Goal: Task Accomplishment & Management: Complete application form

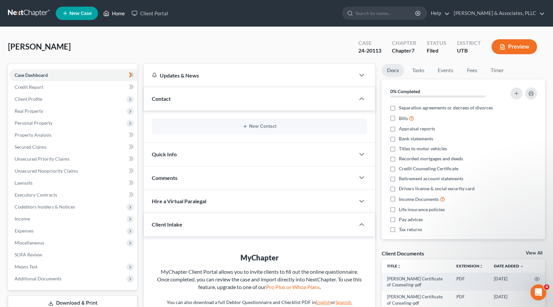
click at [112, 13] on link "Home" at bounding box center [114, 13] width 28 height 12
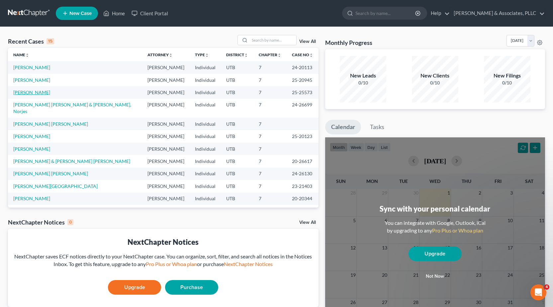
click at [38, 92] on link "[PERSON_NAME]" at bounding box center [31, 92] width 37 height 6
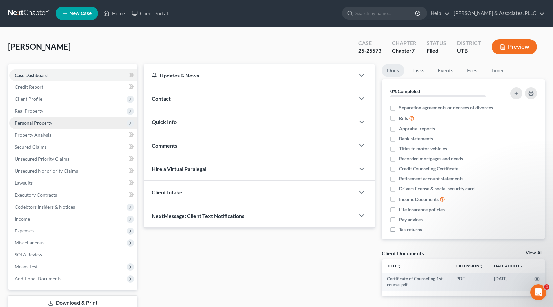
click at [33, 121] on span "Personal Property" at bounding box center [34, 123] width 38 height 6
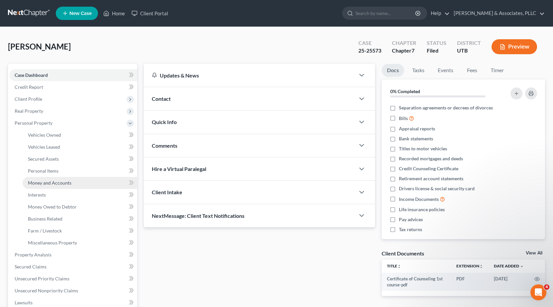
click at [58, 183] on span "Money and Accounts" at bounding box center [50, 183] width 44 height 6
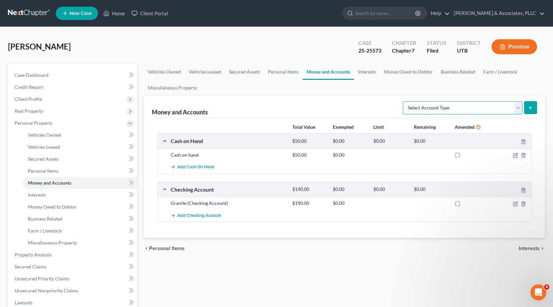
click at [518, 108] on select "Select Account Type Brokerage Cash on Hand Certificates of Deposit Checking Acc…" at bounding box center [463, 107] width 120 height 13
select select "checking"
click at [404, 101] on select "Select Account Type Brokerage Cash on Hand Certificates of Deposit Checking Acc…" at bounding box center [463, 107] width 120 height 13
click at [532, 110] on icon "submit" at bounding box center [530, 107] width 5 height 5
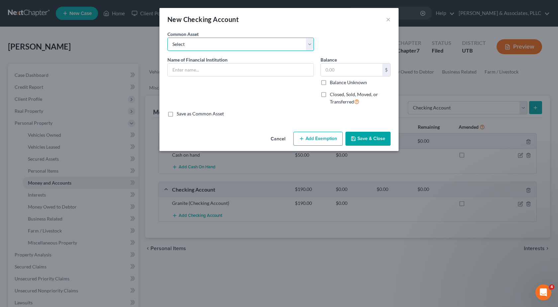
click at [310, 47] on select "Select America First C.U. Mountain America F.C.U. America First C.U. [PERSON_NA…" at bounding box center [240, 44] width 147 height 13
click at [327, 118] on div "An exemption set must first be selected from the Filing Information section. Co…" at bounding box center [279, 80] width 239 height 98
click at [194, 73] on input "text" at bounding box center [241, 69] width 146 height 13
type input "K"
type input "Sky Light One"
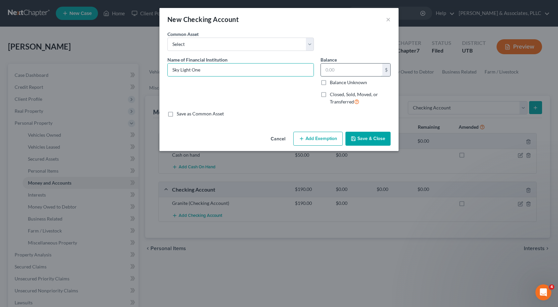
click at [331, 70] on input "text" at bounding box center [351, 69] width 61 height 13
click at [330, 82] on label "Balance Unknown" at bounding box center [348, 82] width 37 height 7
click at [333, 82] on input "Balance Unknown" at bounding box center [335, 81] width 4 height 4
checkbox input "true"
type input "0.00"
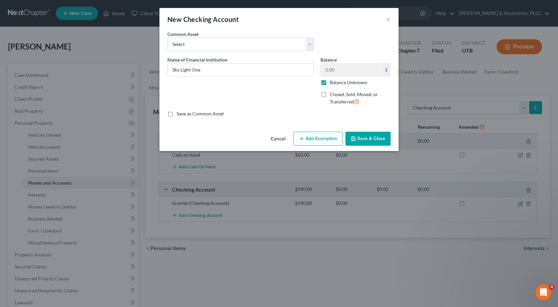
click at [364, 138] on button "Save & Close" at bounding box center [368, 139] width 45 height 14
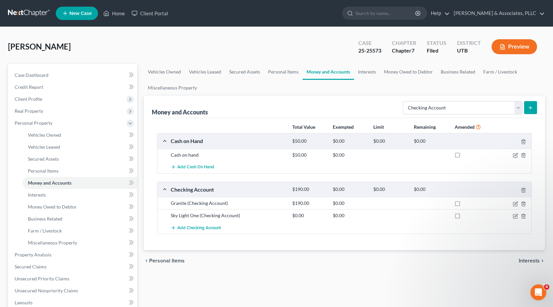
click at [510, 48] on button "Preview" at bounding box center [515, 46] width 46 height 15
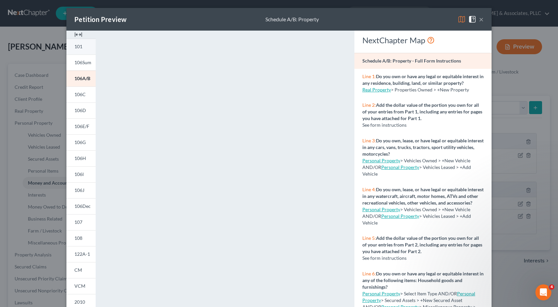
click at [80, 42] on link "101" at bounding box center [80, 47] width 29 height 16
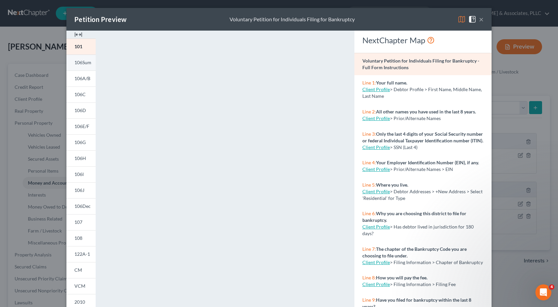
click at [78, 63] on span "106Sum" at bounding box center [82, 62] width 17 height 6
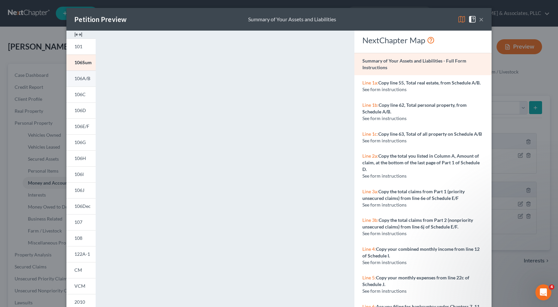
click at [78, 78] on span "106A/B" at bounding box center [82, 78] width 16 height 6
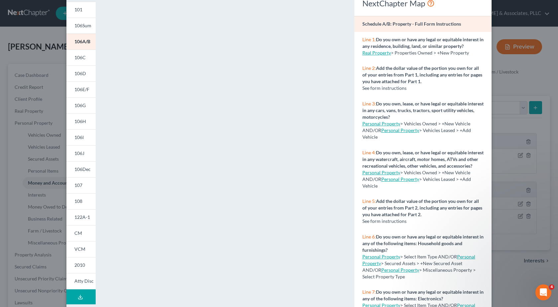
scroll to position [68, 0]
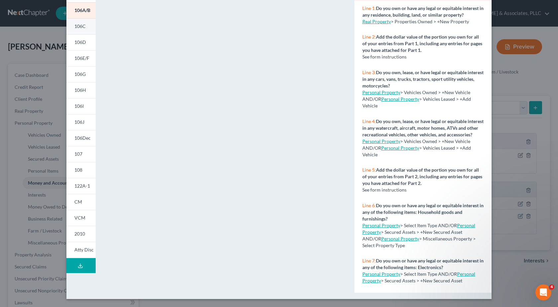
click at [78, 22] on link "106C" at bounding box center [80, 26] width 29 height 16
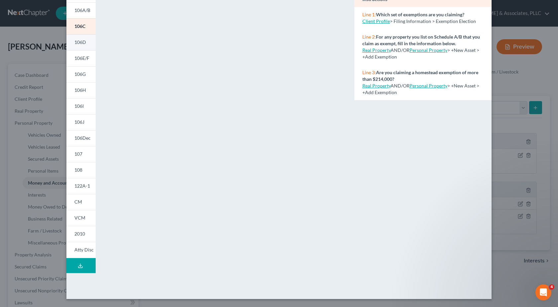
click at [82, 42] on span "106D" at bounding box center [80, 42] width 12 height 6
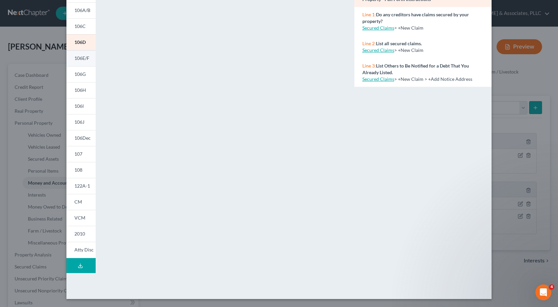
click at [79, 58] on span "106E/F" at bounding box center [81, 58] width 15 height 6
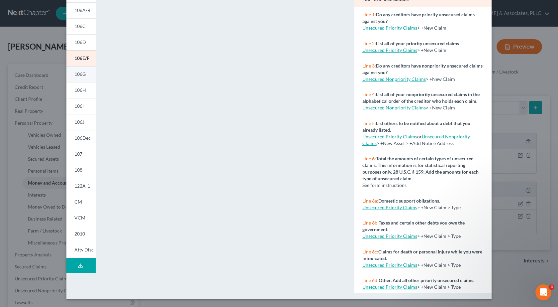
click at [77, 71] on link "106G" at bounding box center [80, 74] width 29 height 16
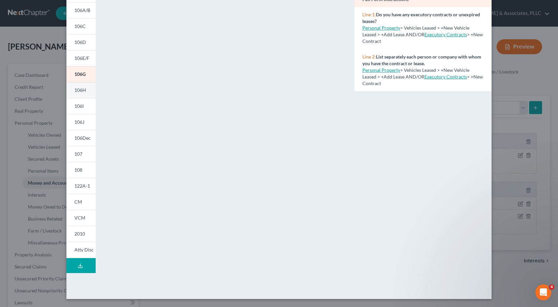
click at [82, 91] on span "106H" at bounding box center [80, 90] width 12 height 6
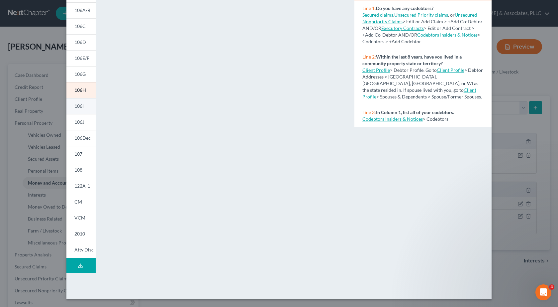
click at [82, 106] on link "106I" at bounding box center [80, 106] width 29 height 16
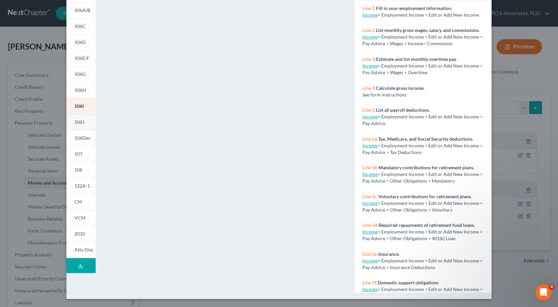
click at [80, 122] on span "106J" at bounding box center [79, 122] width 10 height 6
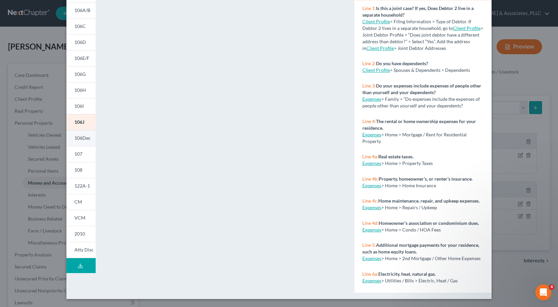
click at [77, 139] on span "106Dec" at bounding box center [82, 138] width 16 height 6
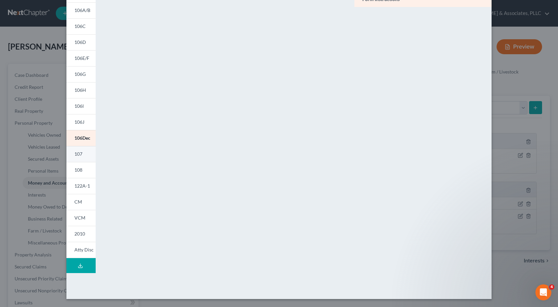
click at [77, 153] on span "107" at bounding box center [78, 154] width 8 height 6
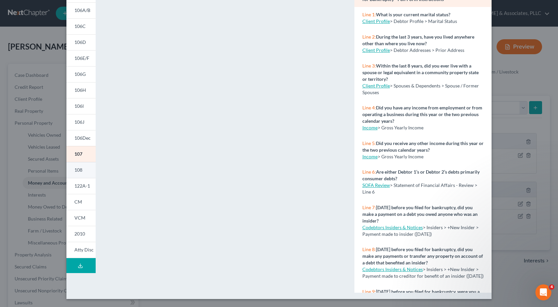
click at [80, 169] on link "108" at bounding box center [80, 170] width 29 height 16
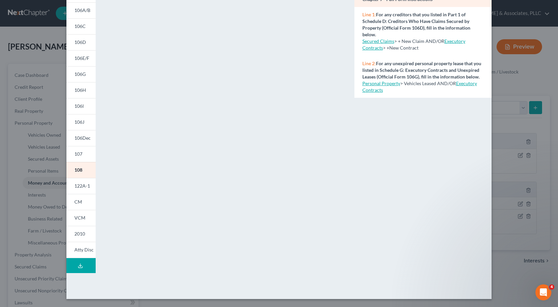
click at [30, 183] on div "Petition Preview Statement of Intention for Individuals Filing Under Chapter 7 …" at bounding box center [279, 153] width 558 height 307
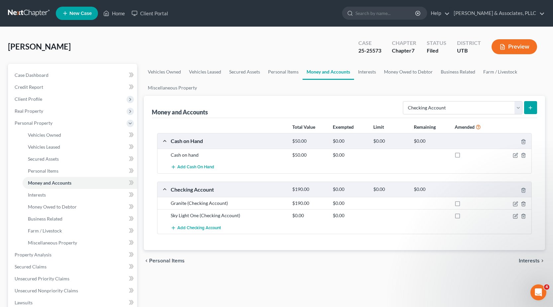
click at [524, 47] on button "Preview" at bounding box center [515, 46] width 46 height 15
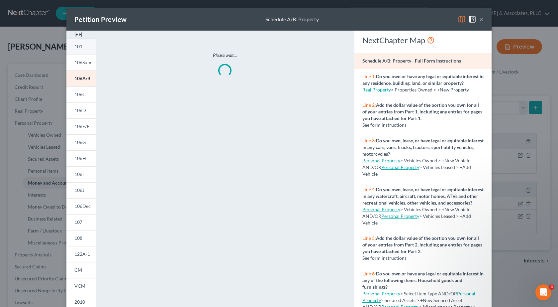
click at [79, 47] on span "101" at bounding box center [78, 47] width 8 height 6
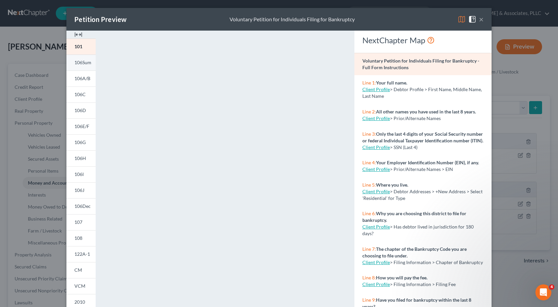
click at [82, 62] on span "106Sum" at bounding box center [82, 62] width 17 height 6
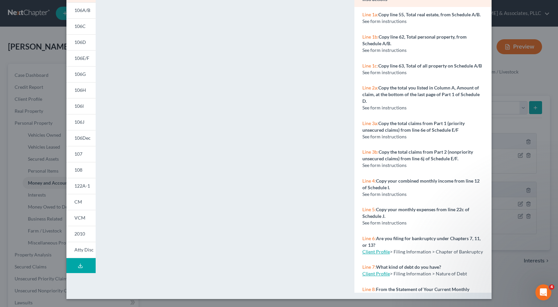
scroll to position [0, 0]
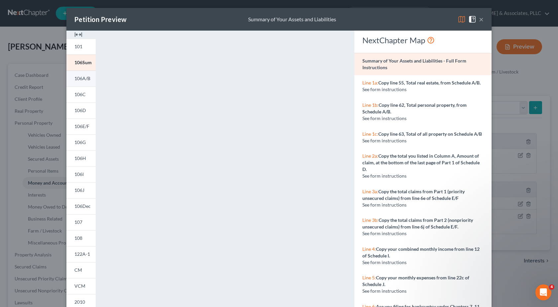
click at [77, 78] on span "106A/B" at bounding box center [82, 78] width 16 height 6
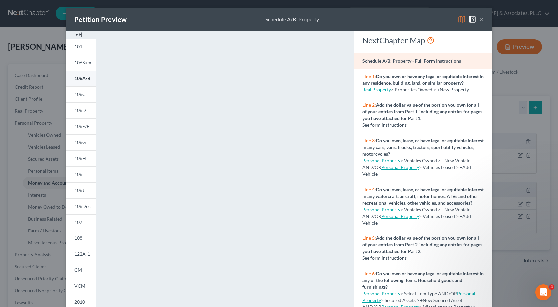
click at [76, 78] on span "106A/B" at bounding box center [82, 78] width 16 height 6
click at [35, 171] on div "Petition Preview Schedule A/B: Property × 101 106Sum 106A/B 106C 106D 106E/F 10…" at bounding box center [279, 153] width 558 height 307
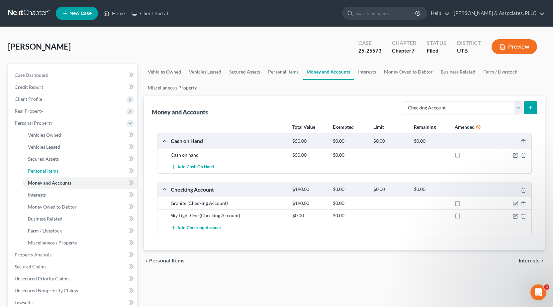
click at [35, 171] on span "Personal Items" at bounding box center [43, 171] width 31 height 6
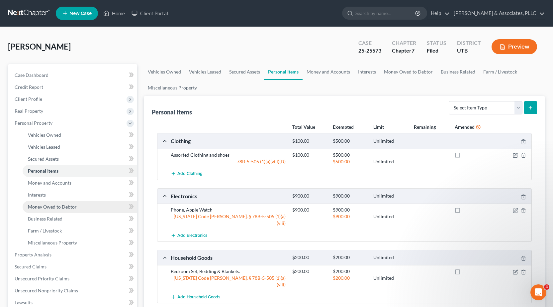
click at [57, 209] on span "Money Owed to Debtor" at bounding box center [52, 207] width 49 height 6
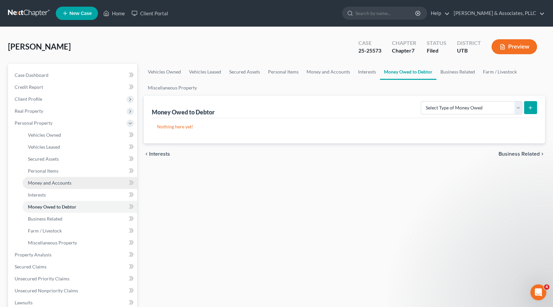
click at [55, 182] on span "Money and Accounts" at bounding box center [50, 183] width 44 height 6
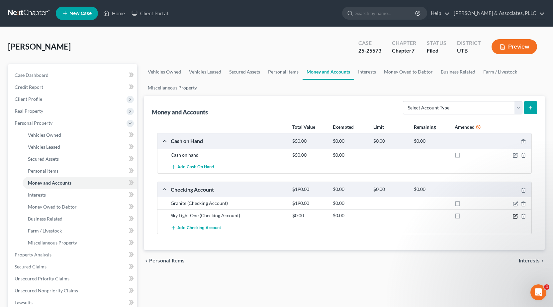
click at [516, 218] on icon "button" at bounding box center [515, 216] width 4 height 4
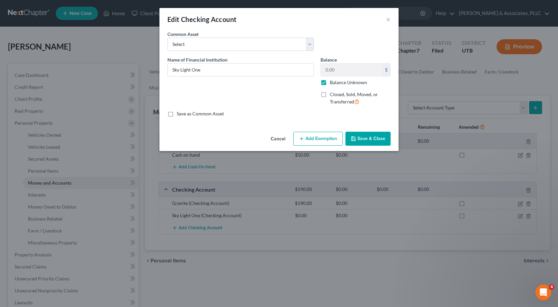
click at [330, 81] on label "Balance Unknown" at bounding box center [348, 82] width 37 height 7
click at [333, 81] on input "Balance Unknown" at bounding box center [335, 81] width 4 height 4
checkbox input "false"
type input "2"
type input "150"
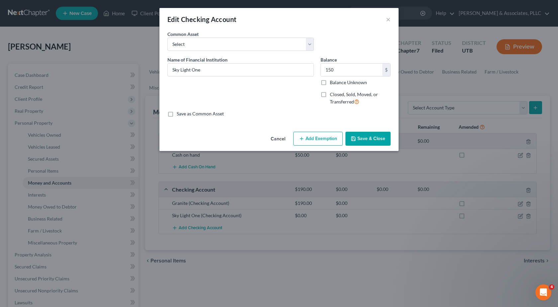
click at [375, 139] on button "Save & Close" at bounding box center [368, 139] width 45 height 14
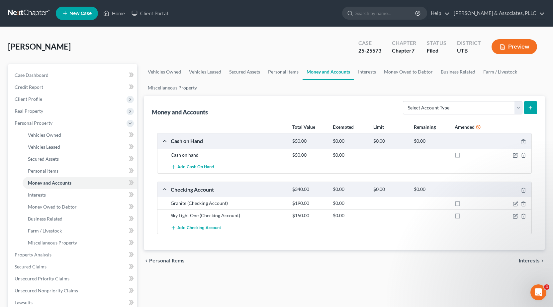
click at [517, 45] on button "Preview" at bounding box center [515, 46] width 46 height 15
